Goal: Entertainment & Leisure: Consume media (video, audio)

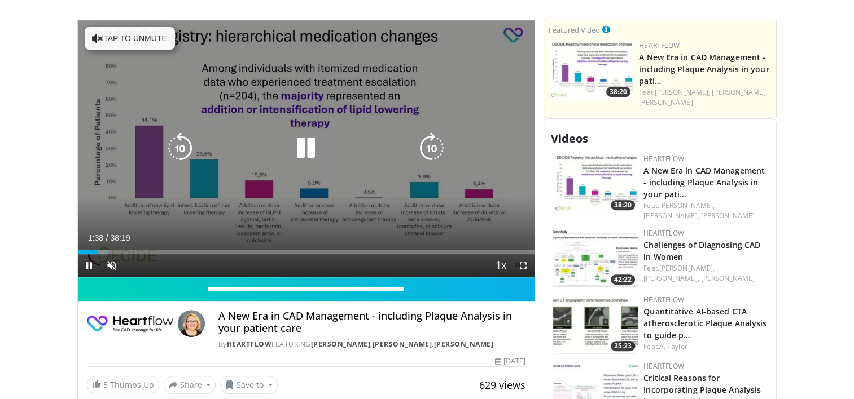
scroll to position [451, 0]
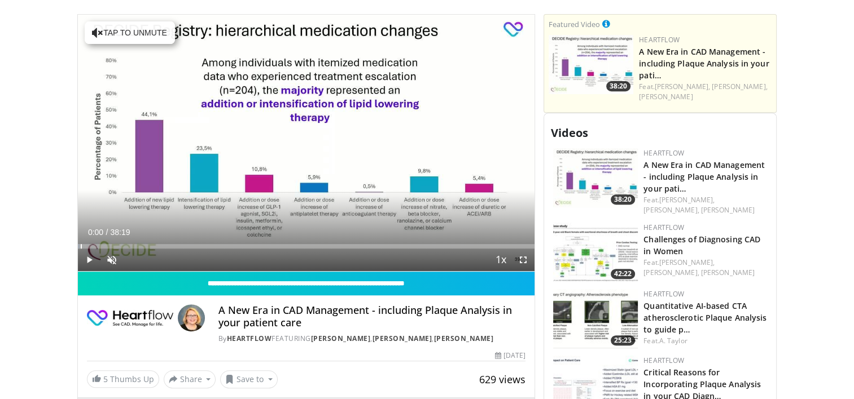
drag, startPoint x: 95, startPoint y: 244, endPoint x: 60, endPoint y: 235, distance: 36.3
click at [112, 258] on span "Video Player" at bounding box center [111, 260] width 23 height 23
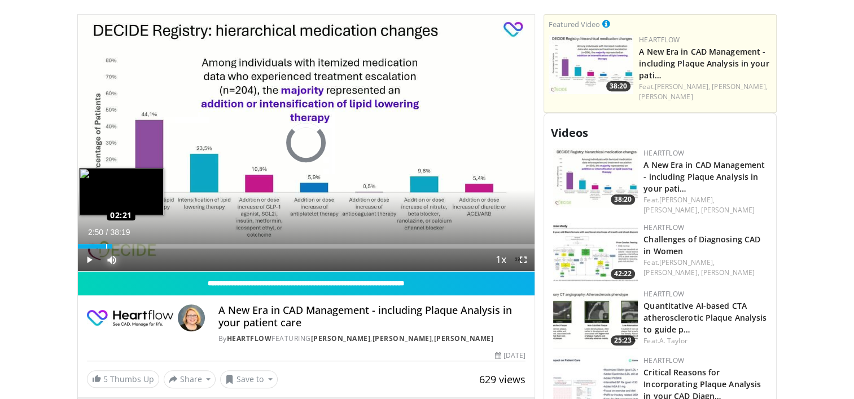
drag, startPoint x: 113, startPoint y: 247, endPoint x: 105, endPoint y: 243, distance: 8.3
click at [105, 243] on div "Loaded : 6.96% 02:24 02:21" at bounding box center [306, 243] width 457 height 11
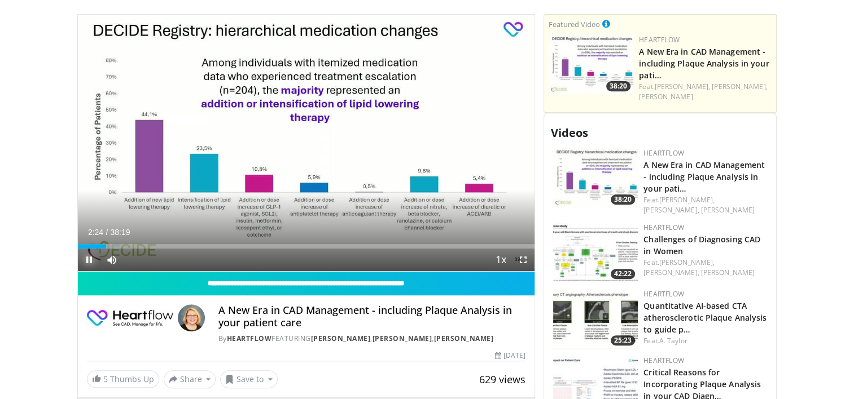
click at [86, 259] on span "Video Player" at bounding box center [89, 260] width 23 height 23
click at [89, 258] on span "Video Player" at bounding box center [89, 260] width 23 height 23
drag, startPoint x: 168, startPoint y: 247, endPoint x: 182, endPoint y: 252, distance: 15.0
click at [182, 252] on div "Current Time 7:34 / Duration 38:19 Play Skip Backward Skip Forward Mute 68% Loa…" at bounding box center [306, 260] width 457 height 23
drag, startPoint x: 184, startPoint y: 247, endPoint x: 200, endPoint y: 250, distance: 16.8
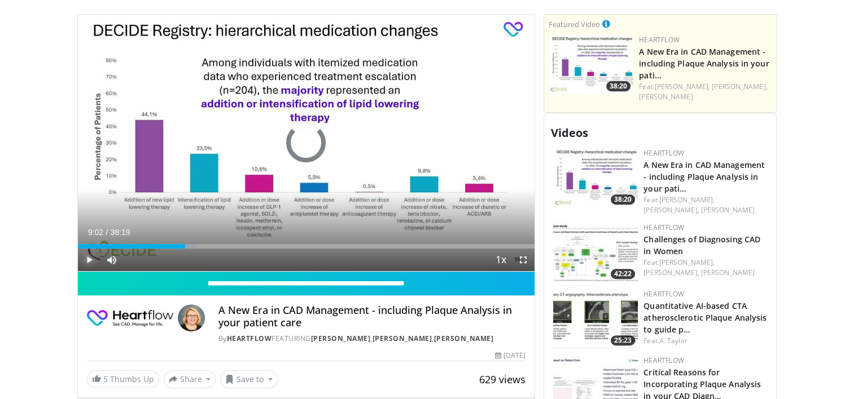
click at [200, 250] on div "Current Time 9:02 / Duration 38:19 Play Skip Backward Skip Forward Mute 74% Loa…" at bounding box center [306, 260] width 457 height 23
drag, startPoint x: 201, startPoint y: 245, endPoint x: 214, endPoint y: 249, distance: 14.1
click at [214, 249] on div "Current Time 10:30 / Duration 38:19 Play Skip Backward Skip Forward Mute 74% Lo…" at bounding box center [306, 260] width 457 height 23
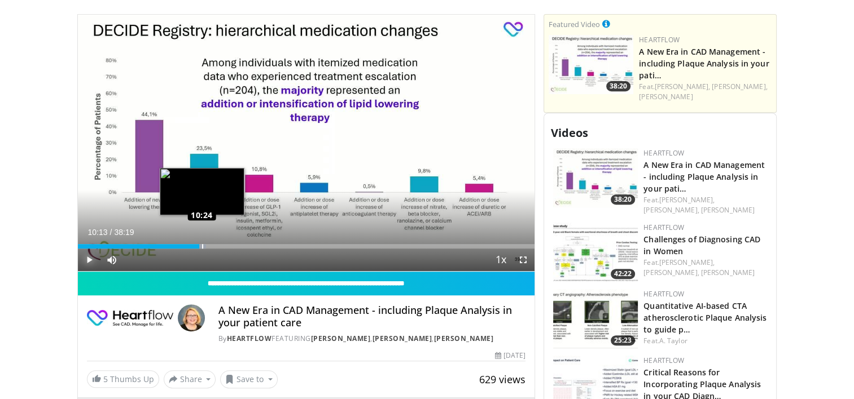
drag, startPoint x: 218, startPoint y: 247, endPoint x: 199, endPoint y: 243, distance: 18.9
click at [199, 244] on div "Progress Bar" at bounding box center [202, 246] width 7 height 5
click at [204, 244] on div "Loaded : 29.57% 10:35 10:35" at bounding box center [306, 246] width 457 height 5
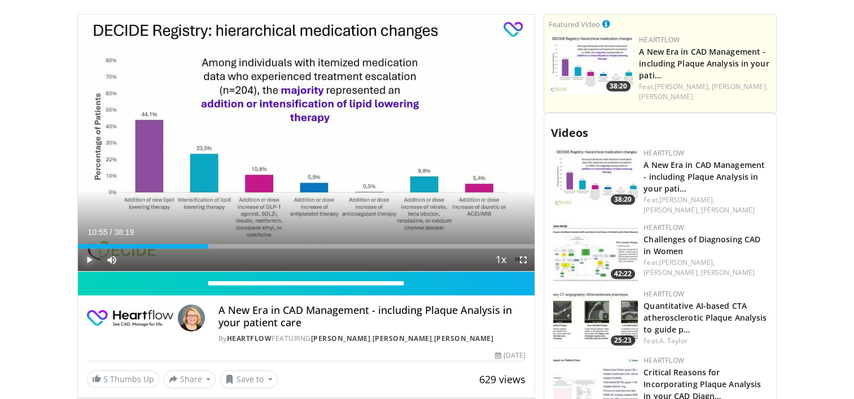
click at [208, 247] on div "Loaded : 30.44% 10:55 10:55" at bounding box center [306, 246] width 457 height 5
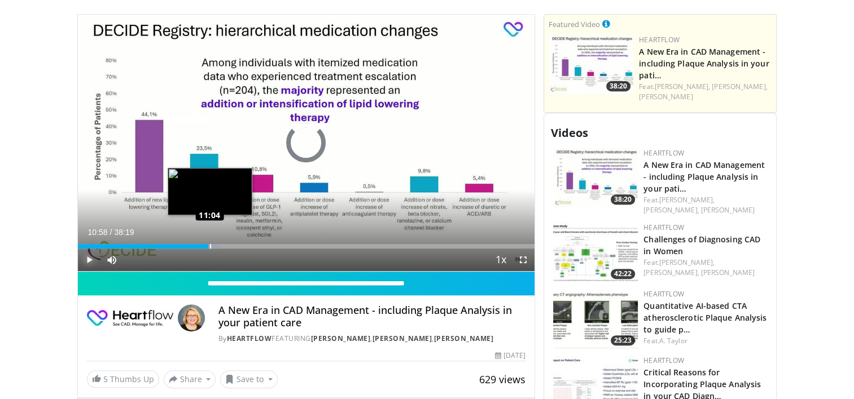
click at [210, 247] on div "Progress Bar" at bounding box center [210, 246] width 1 height 5
click at [214, 246] on div "Loaded : 31.92% 11:27 11:24" at bounding box center [306, 246] width 457 height 5
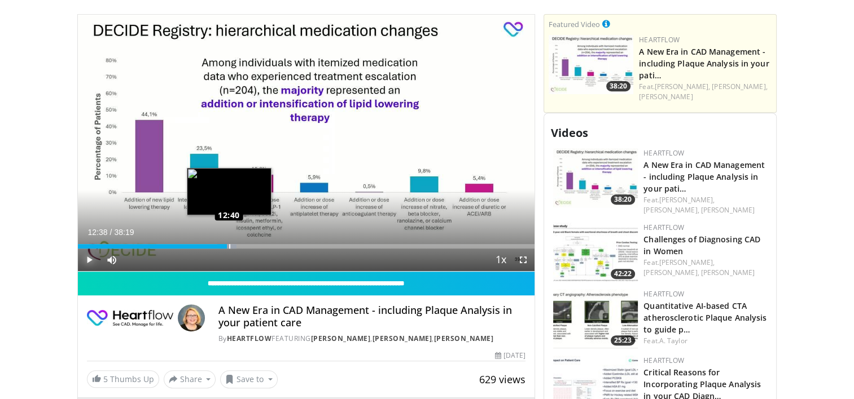
click at [228, 245] on div "Loaded : 34.79% 12:38 12:40" at bounding box center [306, 246] width 457 height 5
click at [234, 247] on div "Loaded : 36.09% 13:03 13:06" at bounding box center [306, 246] width 457 height 5
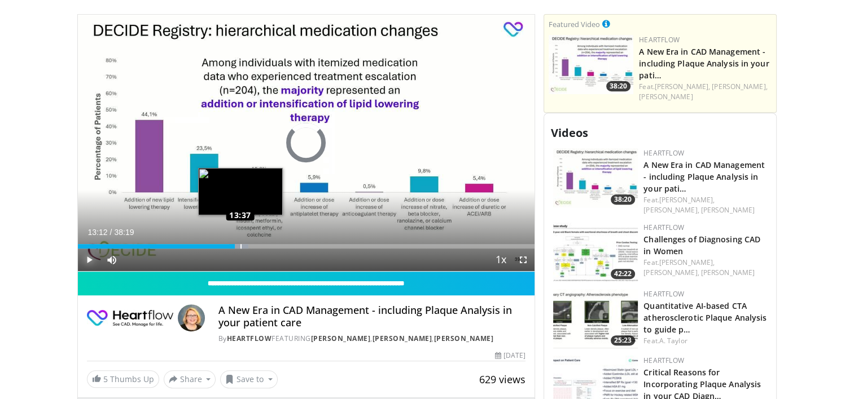
drag, startPoint x: 235, startPoint y: 246, endPoint x: 241, endPoint y: 246, distance: 6.8
click at [241, 246] on div "Loaded : 37.40% 13:37 13:37" at bounding box center [306, 246] width 457 height 5
drag, startPoint x: 241, startPoint y: 245, endPoint x: 254, endPoint y: 247, distance: 13.6
click at [254, 247] on div "Loaded : 38.70% 14:14 14:23" at bounding box center [306, 246] width 457 height 5
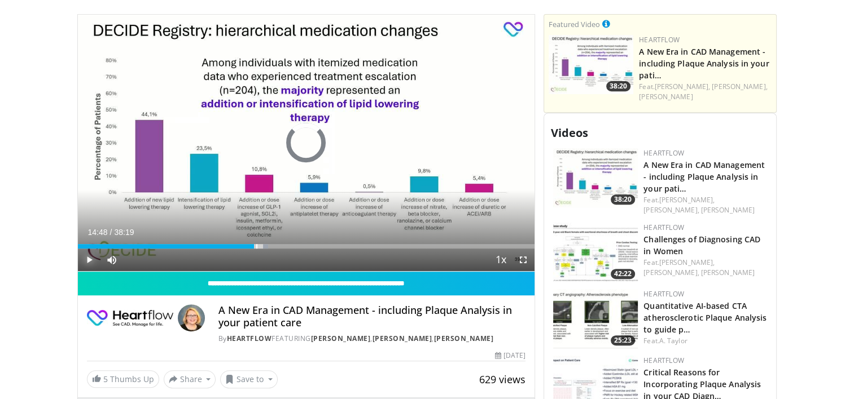
drag, startPoint x: 254, startPoint y: 247, endPoint x: 265, endPoint y: 248, distance: 10.8
click at [265, 249] on div "Current Time 14:48 / Duration 38:19 Play Skip Backward Skip Forward Mute 0% Loa…" at bounding box center [306, 260] width 457 height 23
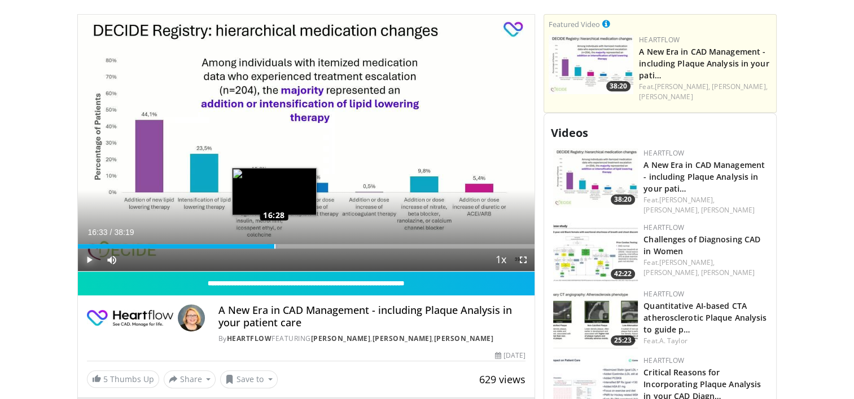
drag, startPoint x: 266, startPoint y: 245, endPoint x: 275, endPoint y: 245, distance: 8.5
click at [275, 245] on div "Loaded : 43.92% 16:33 16:28" at bounding box center [306, 246] width 457 height 5
drag, startPoint x: 279, startPoint y: 245, endPoint x: 287, endPoint y: 244, distance: 7.4
click at [287, 244] on div "Loaded : 47.40% 17:36 17:30" at bounding box center [306, 246] width 457 height 5
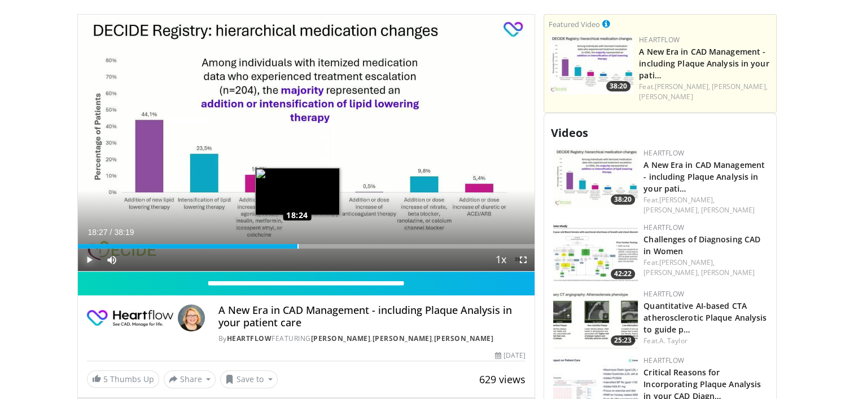
drag, startPoint x: 288, startPoint y: 245, endPoint x: 297, endPoint y: 244, distance: 9.7
click at [297, 244] on div "Loaded : 48.74% 18:27 18:24" at bounding box center [306, 246] width 457 height 5
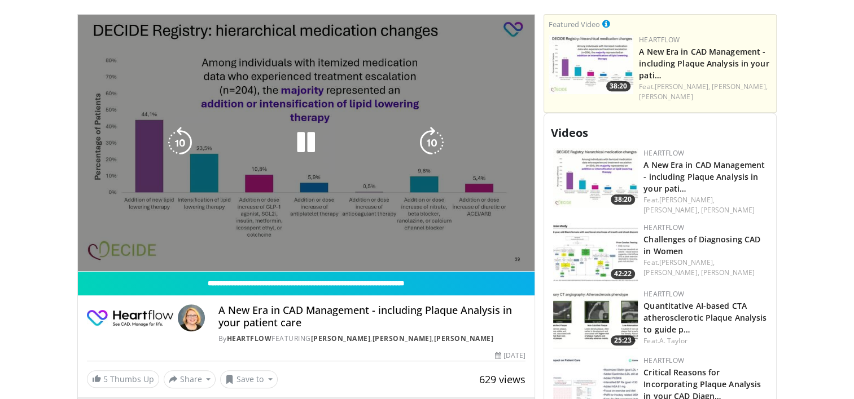
drag, startPoint x: 297, startPoint y: 244, endPoint x: 303, endPoint y: 244, distance: 6.2
click at [303, 244] on video-js "**********" at bounding box center [306, 144] width 457 height 258
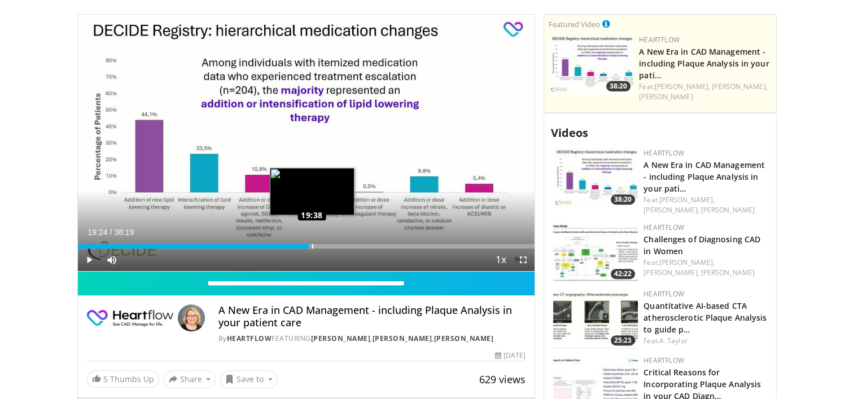
drag, startPoint x: 297, startPoint y: 247, endPoint x: 312, endPoint y: 248, distance: 14.7
click at [312, 248] on div "Loaded : 51.33% 19:38 19:38" at bounding box center [306, 246] width 457 height 5
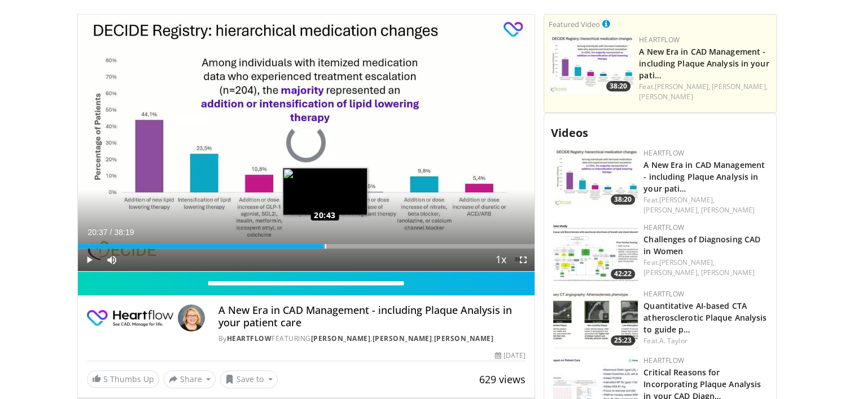
drag, startPoint x: 311, startPoint y: 247, endPoint x: 324, endPoint y: 248, distance: 13.0
click at [324, 248] on div "Loaded : 54.35% 20:43 20:43" at bounding box center [306, 246] width 457 height 5
drag, startPoint x: 325, startPoint y: 245, endPoint x: 334, endPoint y: 245, distance: 9.0
click at [334, 245] on div "Loaded : 56.94% 21:23 21:26" at bounding box center [306, 246] width 457 height 5
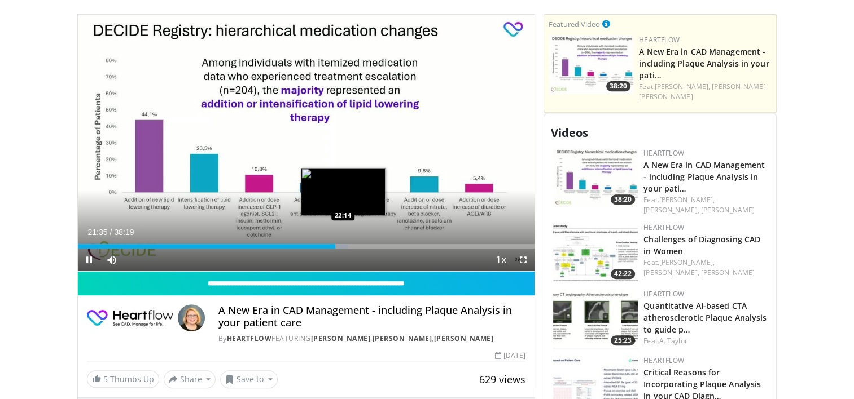
drag, startPoint x: 334, startPoint y: 245, endPoint x: 343, endPoint y: 247, distance: 9.1
click at [343, 247] on video-js "**********" at bounding box center [306, 144] width 457 height 258
drag, startPoint x: 334, startPoint y: 246, endPoint x: 345, endPoint y: 246, distance: 10.7
click at [345, 246] on div "Loaded : 59.14% 22:20 22:20" at bounding box center [306, 246] width 457 height 5
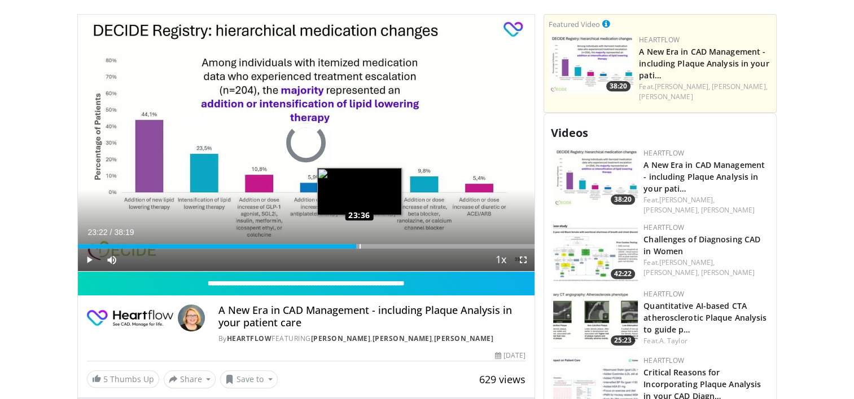
drag, startPoint x: 345, startPoint y: 246, endPoint x: 359, endPoint y: 244, distance: 13.6
click at [359, 244] on div "Loaded : 61.68% 23:33 23:36" at bounding box center [306, 246] width 457 height 5
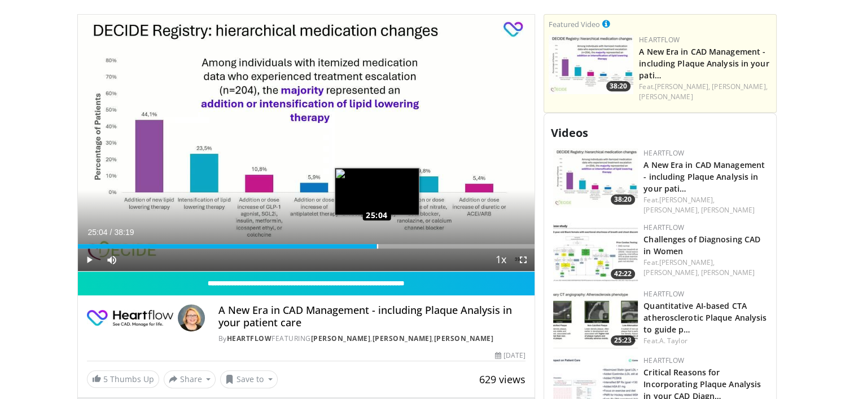
drag, startPoint x: 359, startPoint y: 245, endPoint x: 376, endPoint y: 246, distance: 17.5
click at [376, 246] on div "Loaded : 65.56% 25:04 25:04" at bounding box center [306, 246] width 457 height 5
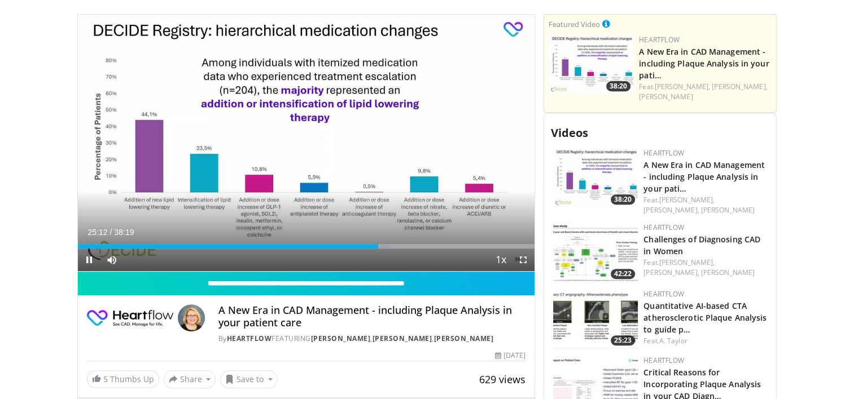
drag, startPoint x: 376, startPoint y: 246, endPoint x: 386, endPoint y: 246, distance: 10.2
click at [386, 246] on video-js "**********" at bounding box center [306, 144] width 457 height 258
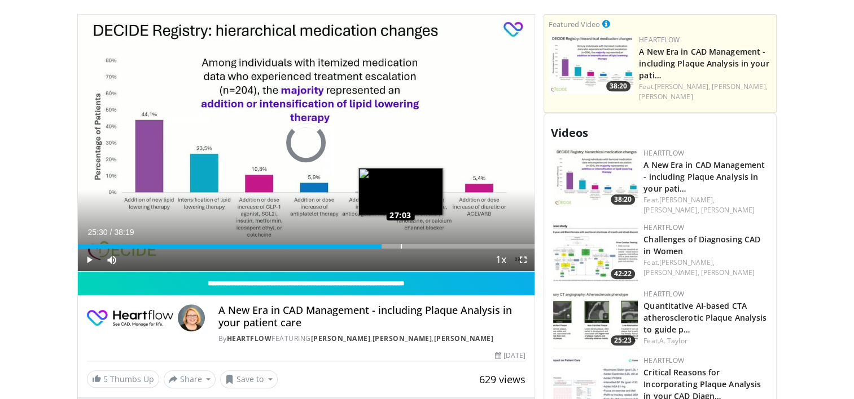
drag, startPoint x: 381, startPoint y: 247, endPoint x: 401, endPoint y: 247, distance: 19.2
click at [401, 247] on div "Loaded : 0.00% 26:55 27:03" at bounding box center [306, 246] width 457 height 5
drag, startPoint x: 399, startPoint y: 247, endPoint x: 410, endPoint y: 247, distance: 10.7
click at [410, 247] on div "Loaded : 73.76% 27:38 27:40" at bounding box center [306, 246] width 457 height 5
drag, startPoint x: 410, startPoint y: 245, endPoint x: 404, endPoint y: 246, distance: 6.2
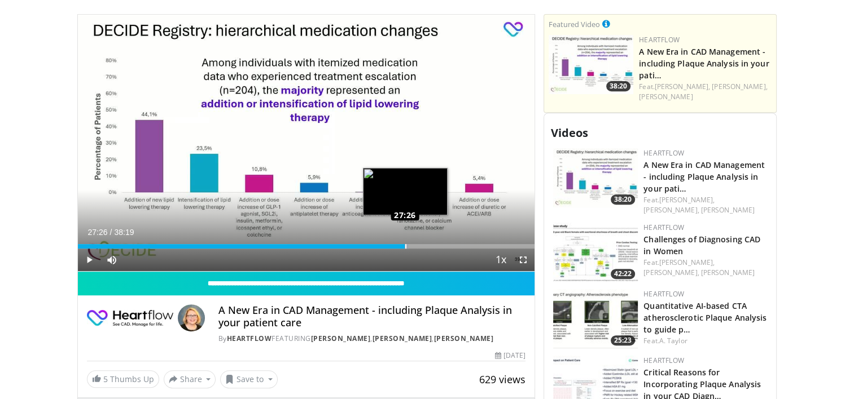
click at [404, 246] on div "Loaded : 72.47% 27:26 27:26" at bounding box center [306, 246] width 457 height 5
drag, startPoint x: 404, startPoint y: 246, endPoint x: 393, endPoint y: 247, distance: 10.7
click at [393, 247] on video-js "**********" at bounding box center [306, 144] width 457 height 258
click at [388, 246] on video-js "**********" at bounding box center [306, 144] width 457 height 258
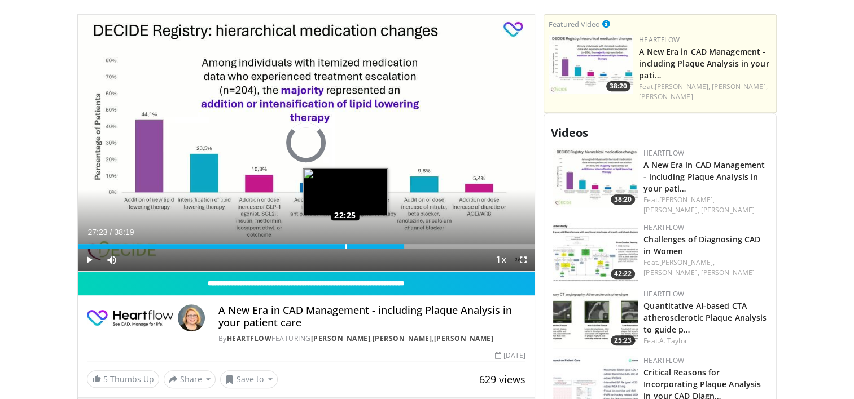
drag, startPoint x: 404, startPoint y: 244, endPoint x: 345, endPoint y: 244, distance: 59.2
click at [345, 244] on div "Loaded : 59.09% 22:31 22:25" at bounding box center [306, 246] width 457 height 5
click at [349, 245] on div "Loaded : 61.68% 22:45 22:48" at bounding box center [306, 246] width 457 height 5
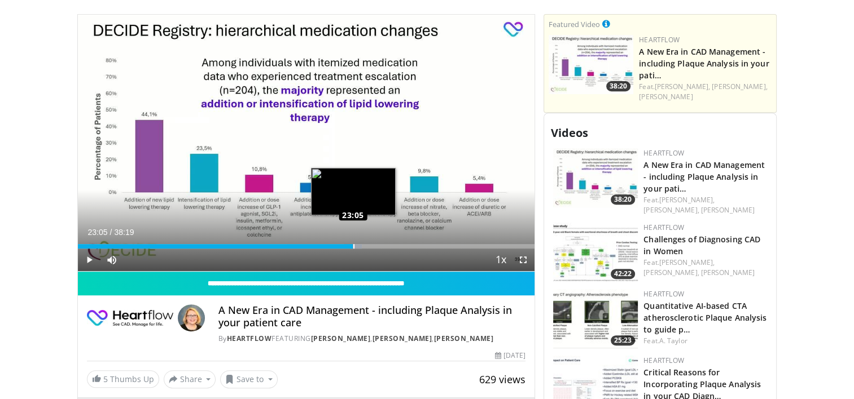
click at [352, 244] on div "Loaded : 62.18% 23:05 23:05" at bounding box center [306, 246] width 457 height 5
click at [353, 244] on video-js "**********" at bounding box center [306, 144] width 457 height 258
drag, startPoint x: 353, startPoint y: 245, endPoint x: 359, endPoint y: 247, distance: 6.3
click at [359, 247] on div "Loaded : 63.41% 23:39 23:39" at bounding box center [306, 246] width 457 height 5
click at [364, 245] on div "Loaded : 64.70% 24:02 24:02" at bounding box center [306, 246] width 457 height 5
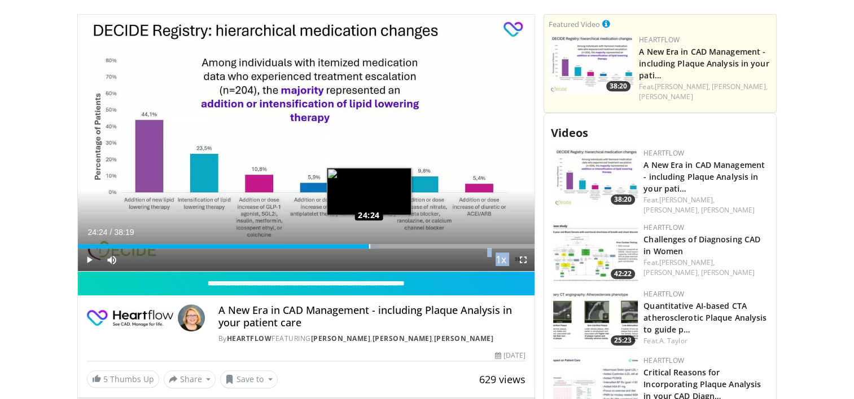
click at [368, 244] on div "Loaded : 65.56% 24:24 24:24" at bounding box center [306, 246] width 457 height 5
click at [372, 245] on div "Loaded : 66.43% 24:36 24:39" at bounding box center [306, 246] width 457 height 5
click at [378, 246] on div "Loaded : 67.29% 25:13 25:13" at bounding box center [306, 246] width 457 height 5
drag, startPoint x: 379, startPoint y: 245, endPoint x: 385, endPoint y: 245, distance: 6.8
click at [385, 245] on video-js "**********" at bounding box center [306, 144] width 457 height 258
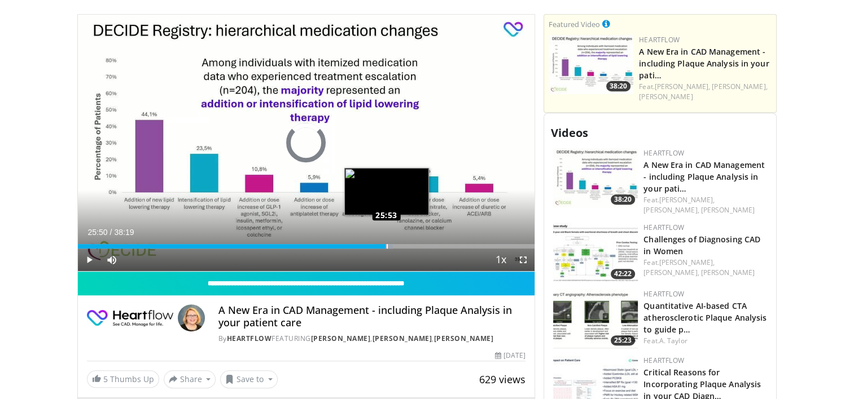
drag, startPoint x: 379, startPoint y: 245, endPoint x: 386, endPoint y: 246, distance: 7.4
click at [386, 246] on div "Loaded : 69.01% 25:50 25:53" at bounding box center [306, 246] width 457 height 5
click at [383, 247] on div "Loaded : 70.74% 25:38 25:38" at bounding box center [306, 246] width 457 height 5
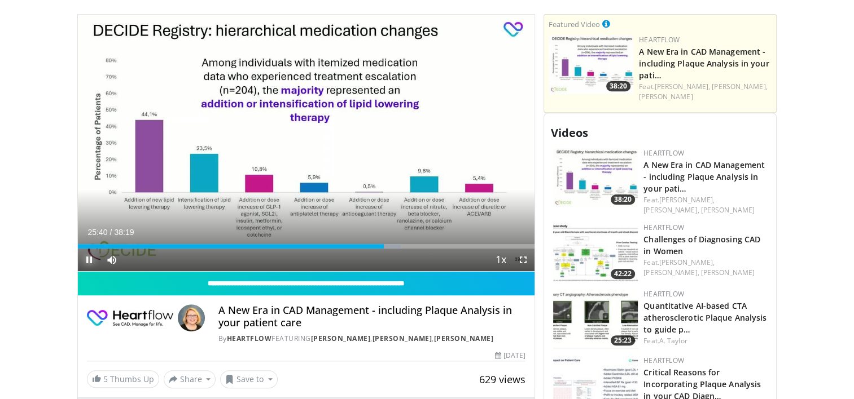
click at [88, 258] on span "Video Player" at bounding box center [89, 260] width 23 height 23
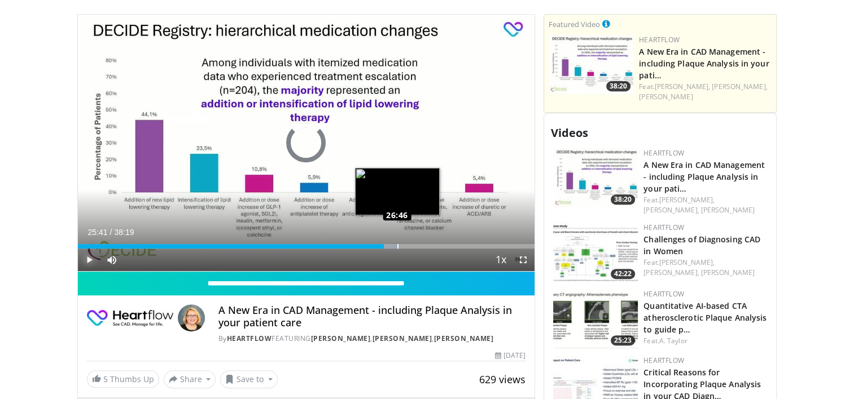
drag, startPoint x: 384, startPoint y: 247, endPoint x: 397, endPoint y: 248, distance: 13.0
click at [397, 248] on div "Loaded : 70.74% 26:41 26:46" at bounding box center [306, 246] width 457 height 5
drag, startPoint x: 397, startPoint y: 245, endPoint x: 411, endPoint y: 247, distance: 13.7
click at [411, 247] on div "Loaded : 72.62% 27:43 27:49" at bounding box center [306, 246] width 457 height 5
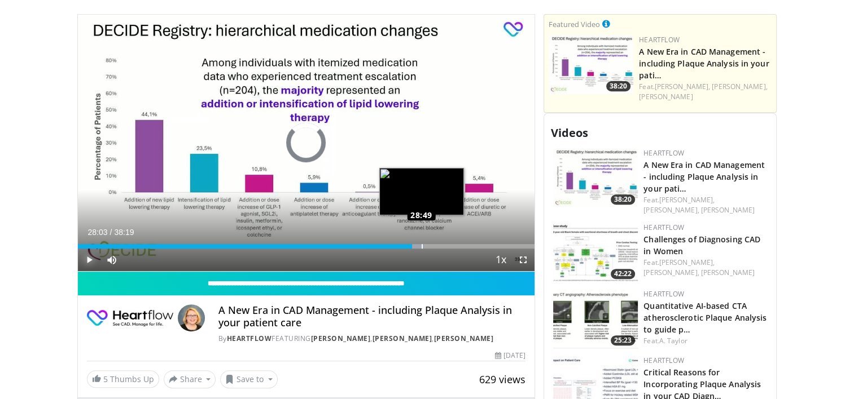
drag, startPoint x: 411, startPoint y: 245, endPoint x: 424, endPoint y: 247, distance: 13.1
click at [424, 247] on div "Loaded : 75.92% 28:37 28:49" at bounding box center [306, 246] width 457 height 5
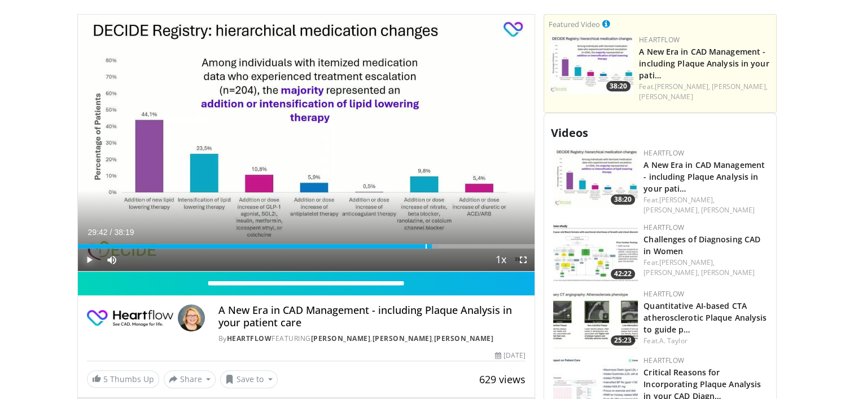
drag, startPoint x: 424, startPoint y: 246, endPoint x: 431, endPoint y: 253, distance: 10.0
click at [431, 253] on div "Current Time 29:42 / Duration 38:19 Play Skip Backward Skip Forward Mute 95% Lo…" at bounding box center [306, 260] width 457 height 23
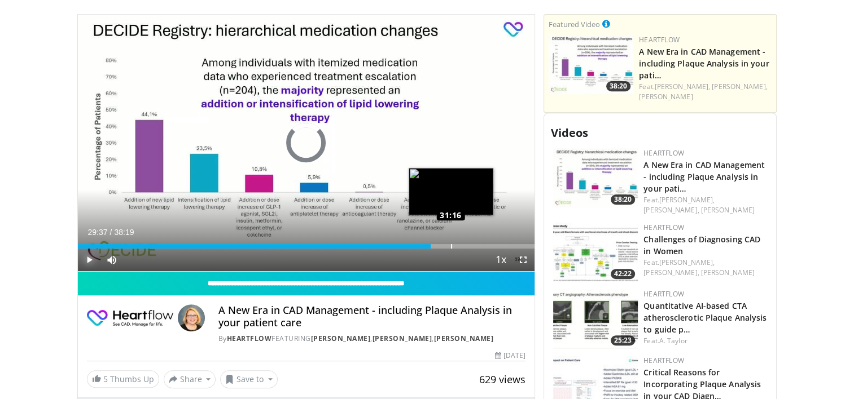
drag, startPoint x: 430, startPoint y: 244, endPoint x: 455, endPoint y: 245, distance: 24.9
click at [455, 245] on div "Loaded : 0.00% 31:13 31:16" at bounding box center [306, 246] width 457 height 5
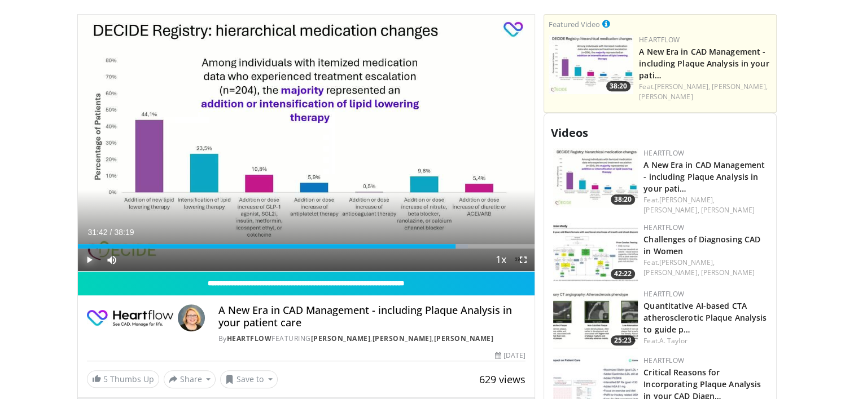
click at [89, 258] on span "Video Player" at bounding box center [89, 260] width 23 height 23
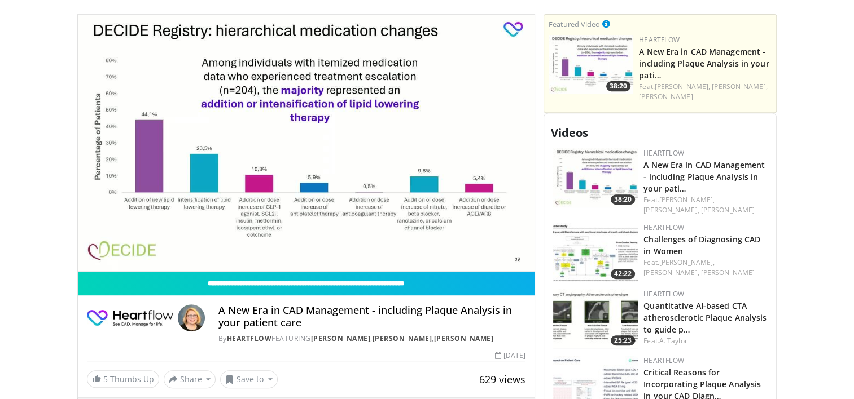
click at [89, 258] on video-js "**********" at bounding box center [306, 144] width 457 height 258
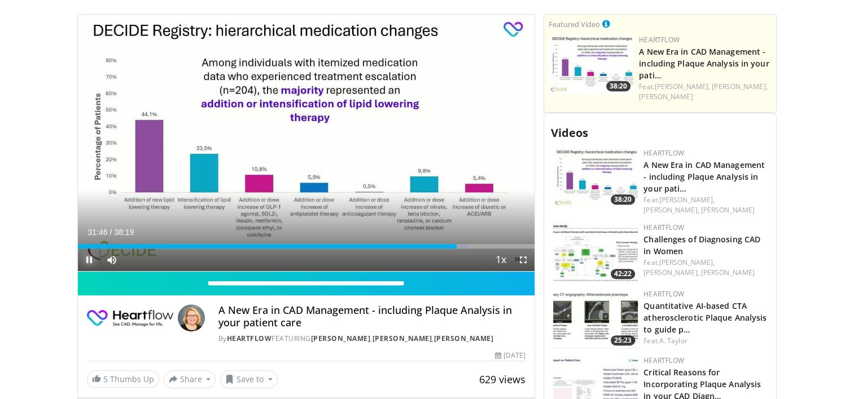
click at [88, 259] on span "Video Player" at bounding box center [89, 260] width 23 height 23
drag, startPoint x: 468, startPoint y: 246, endPoint x: 499, endPoint y: 248, distance: 31.1
click at [499, 249] on div "Current Time 32:56 / Duration 38:19 Play Skip Backward Skip Forward Mute 95% Lo…" at bounding box center [306, 260] width 457 height 23
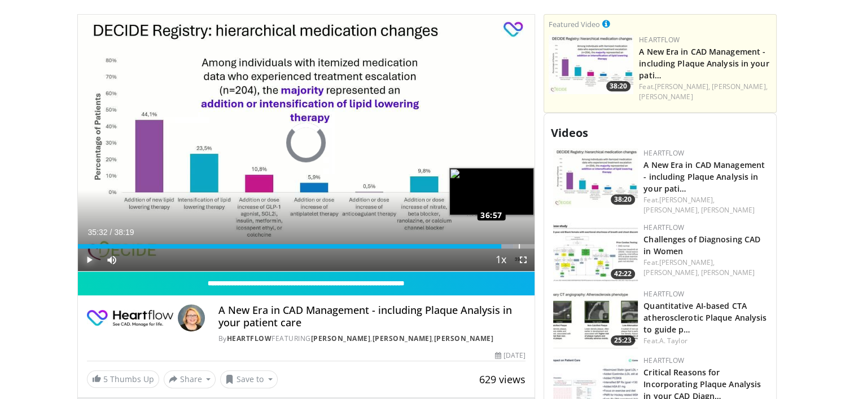
drag, startPoint x: 500, startPoint y: 246, endPoint x: 526, endPoint y: 244, distance: 25.4
click at [526, 244] on div "Loaded : 95.33% 36:46 36:57" at bounding box center [306, 246] width 457 height 5
